Goal: Check status: Check status

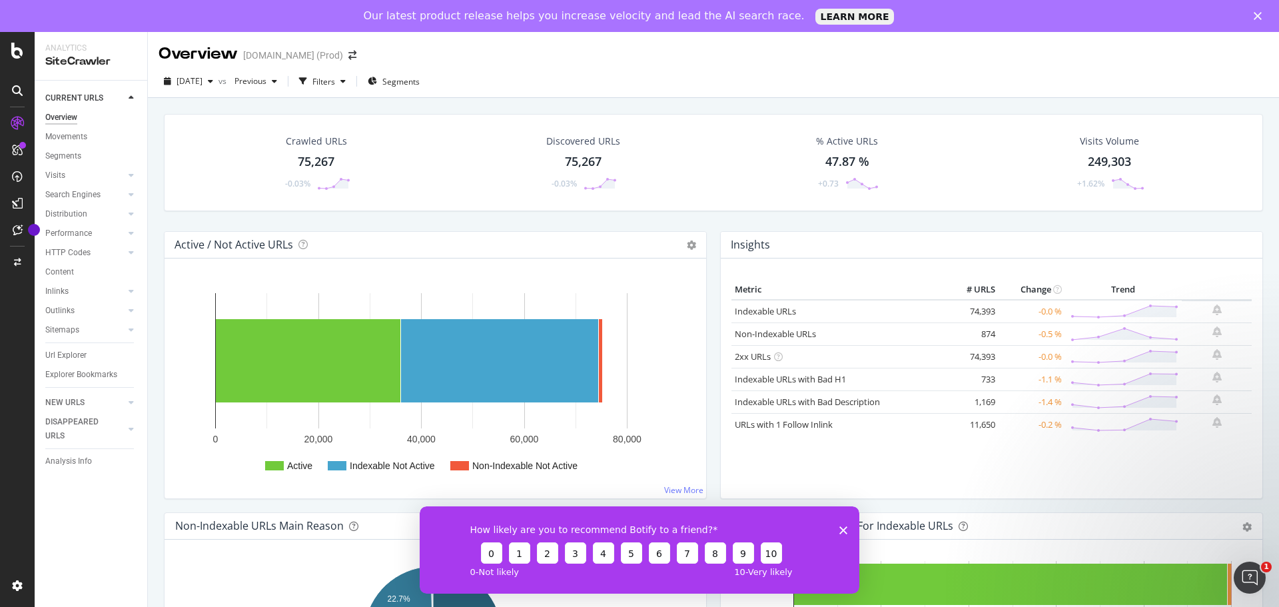
click at [604, 219] on div "Crawled URLs 75,267 -0.03% Discovered URLs 75,267 -0.03% % Active URLs 47.87 % …" at bounding box center [713, 172] width 1112 height 117
click at [840, 526] on polygon "Fermer l'enquête" at bounding box center [843, 530] width 8 height 8
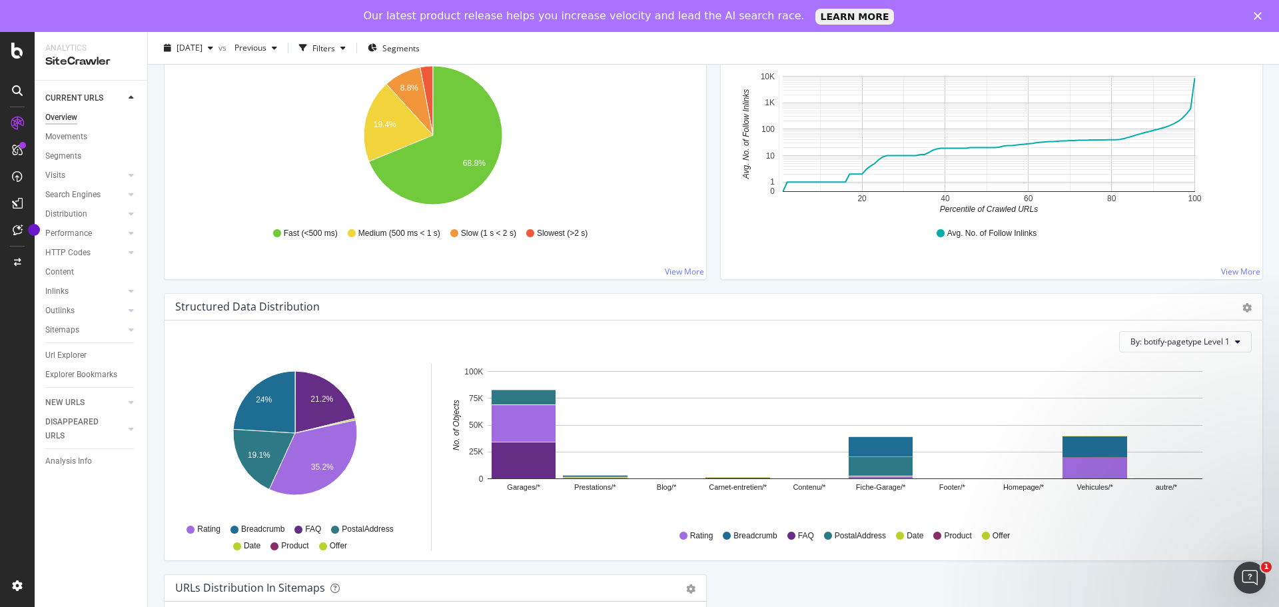
scroll to position [1066, 0]
